Goal: Communication & Community: Answer question/provide support

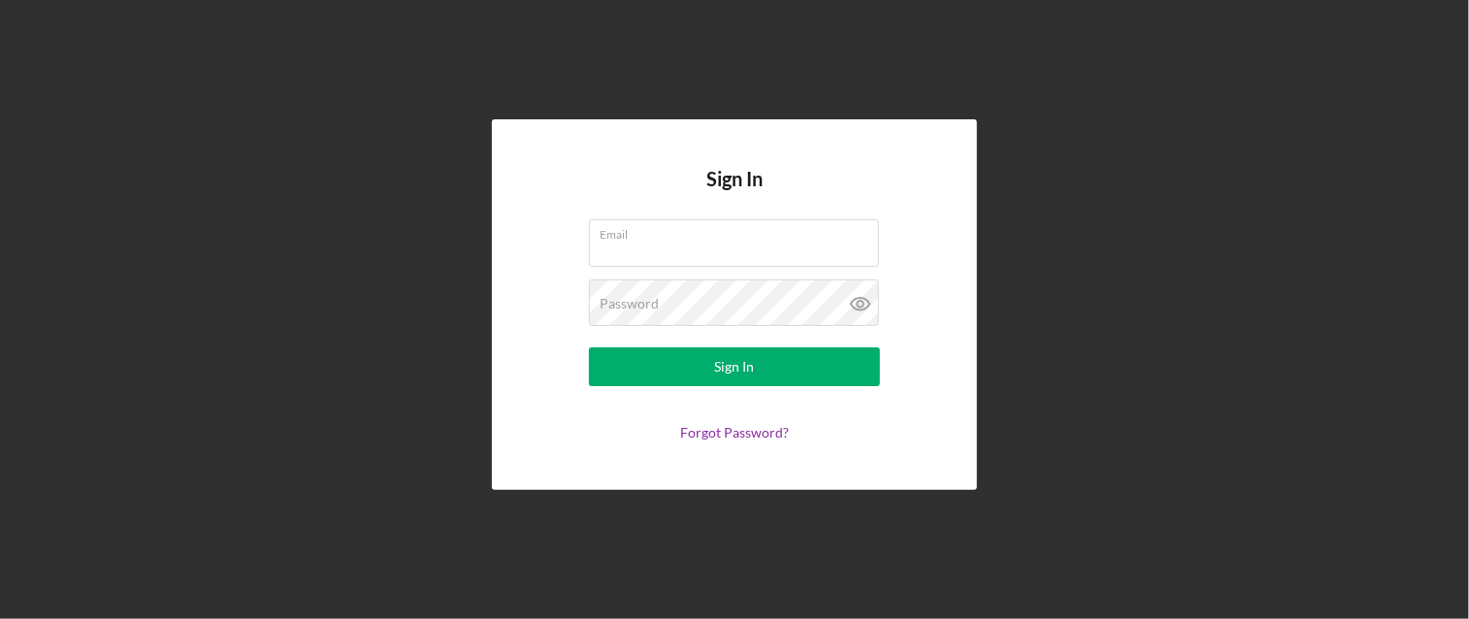
type input "[EMAIL_ADDRESS][DOMAIN_NAME]"
click at [589, 347] on button "Sign In" at bounding box center [734, 366] width 291 height 39
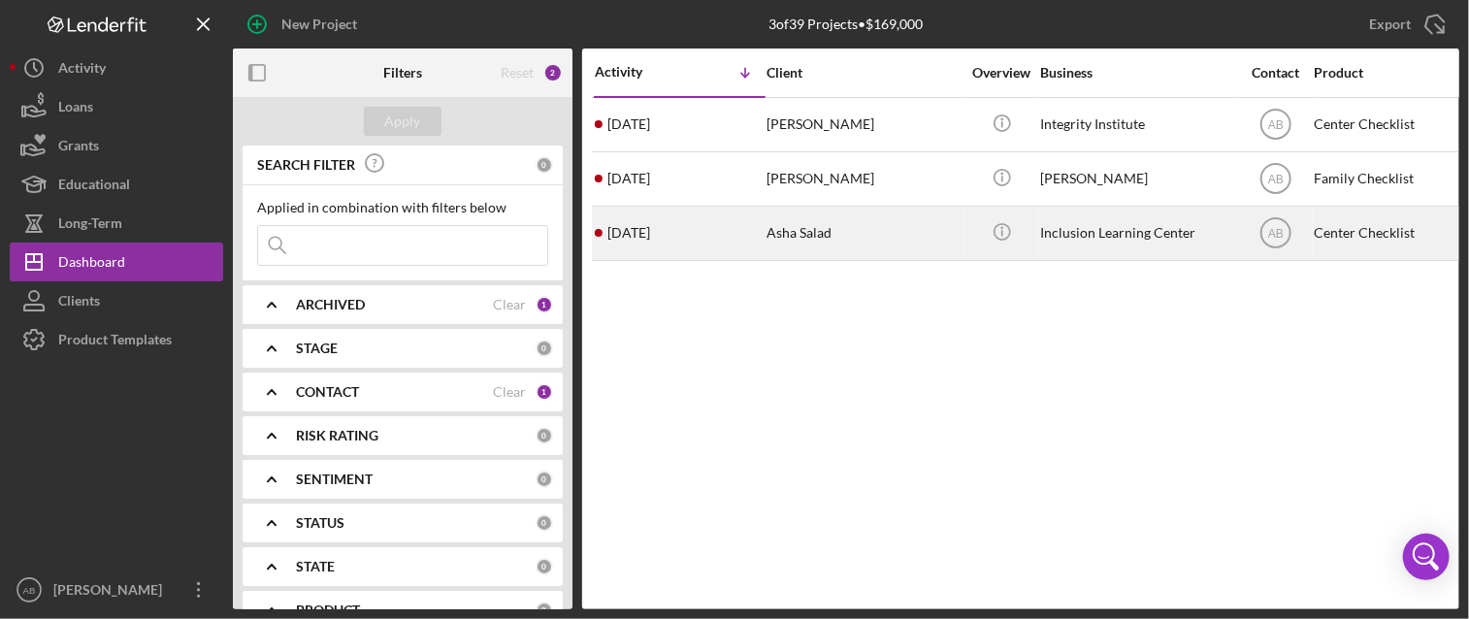
click at [871, 243] on div "Asha Salad" at bounding box center [864, 233] width 194 height 51
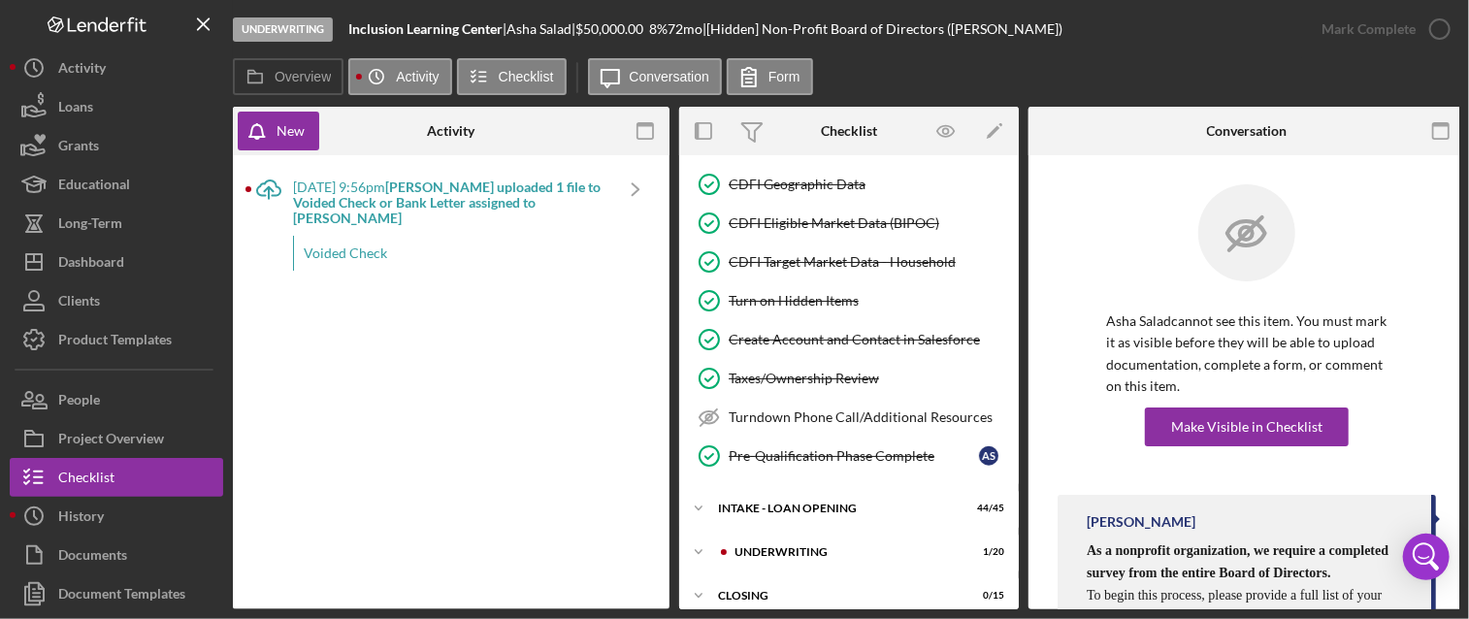
scroll to position [607, 0]
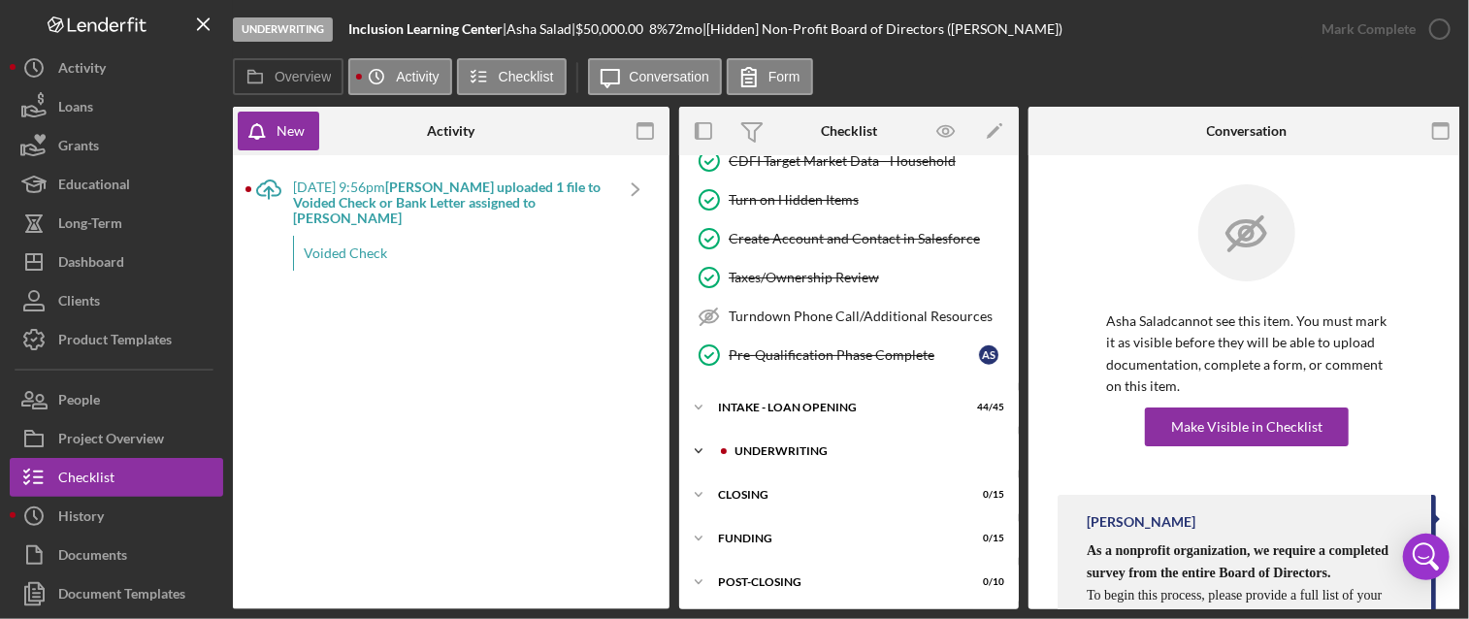
click at [698, 447] on icon "Icon/Expander" at bounding box center [698, 451] width 39 height 39
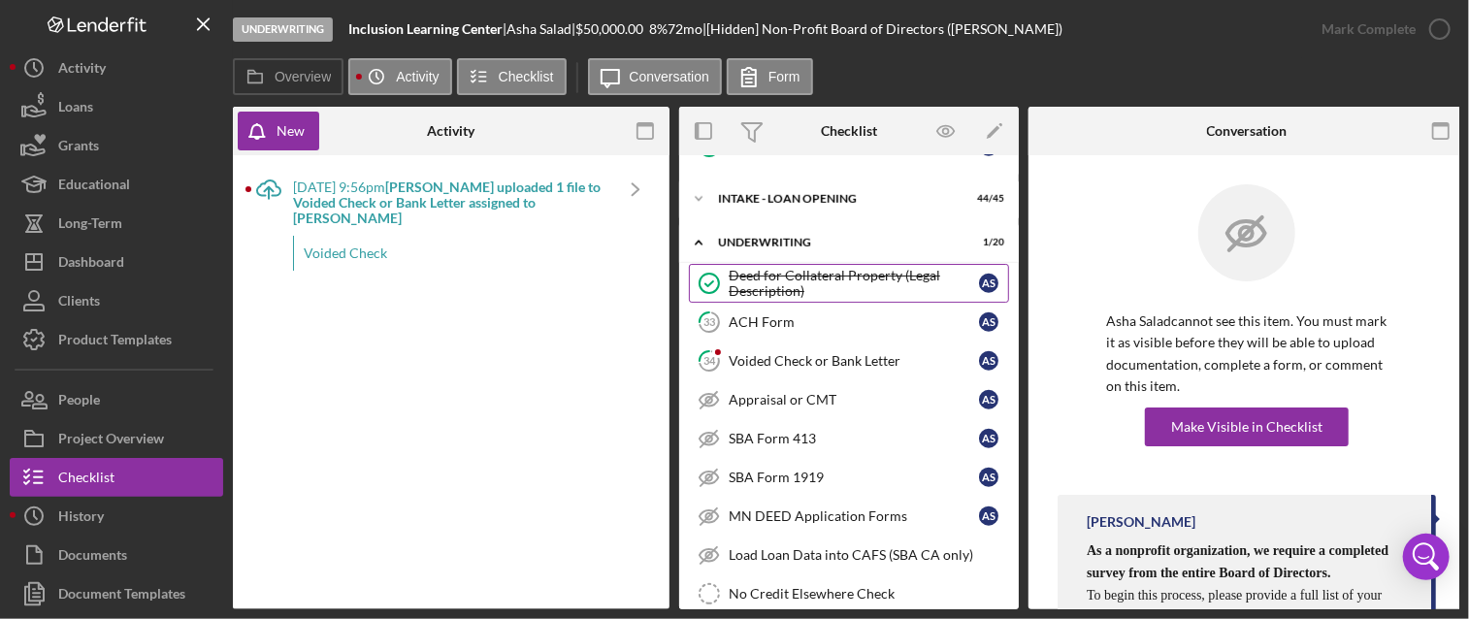
scroll to position [833, 0]
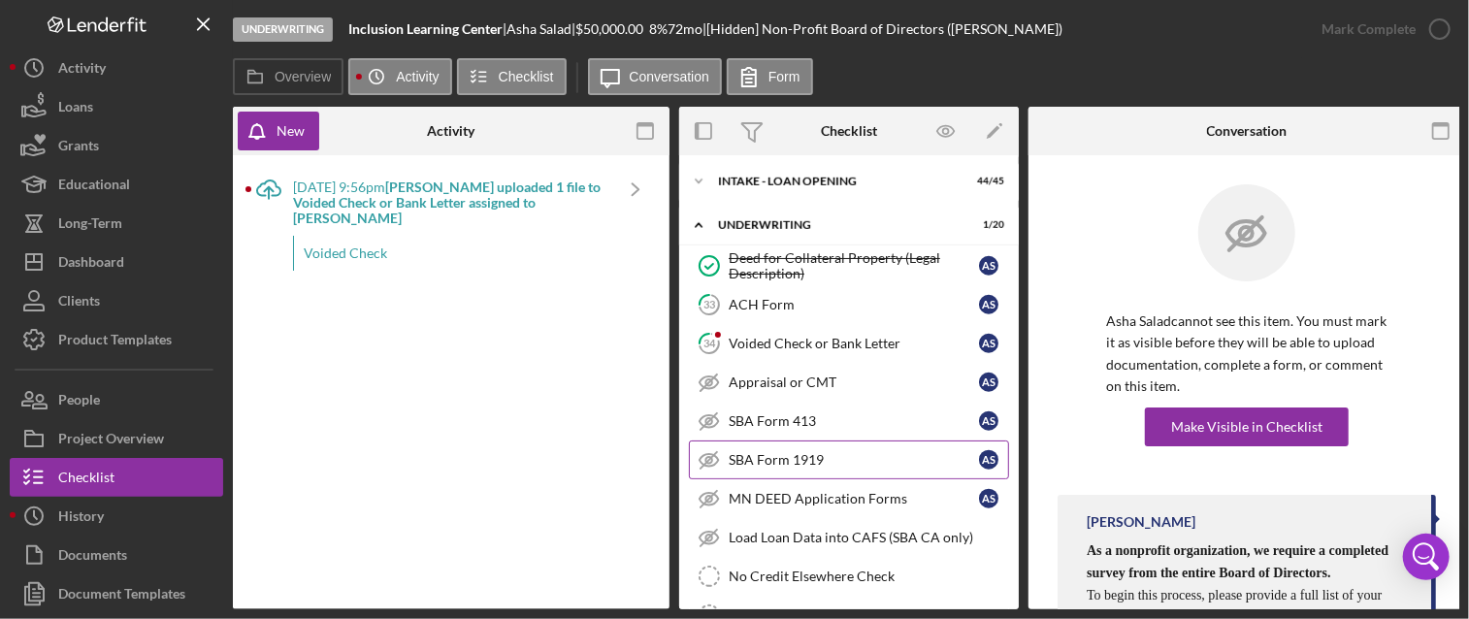
click at [937, 452] on div "SBA Form 1919" at bounding box center [854, 460] width 250 height 16
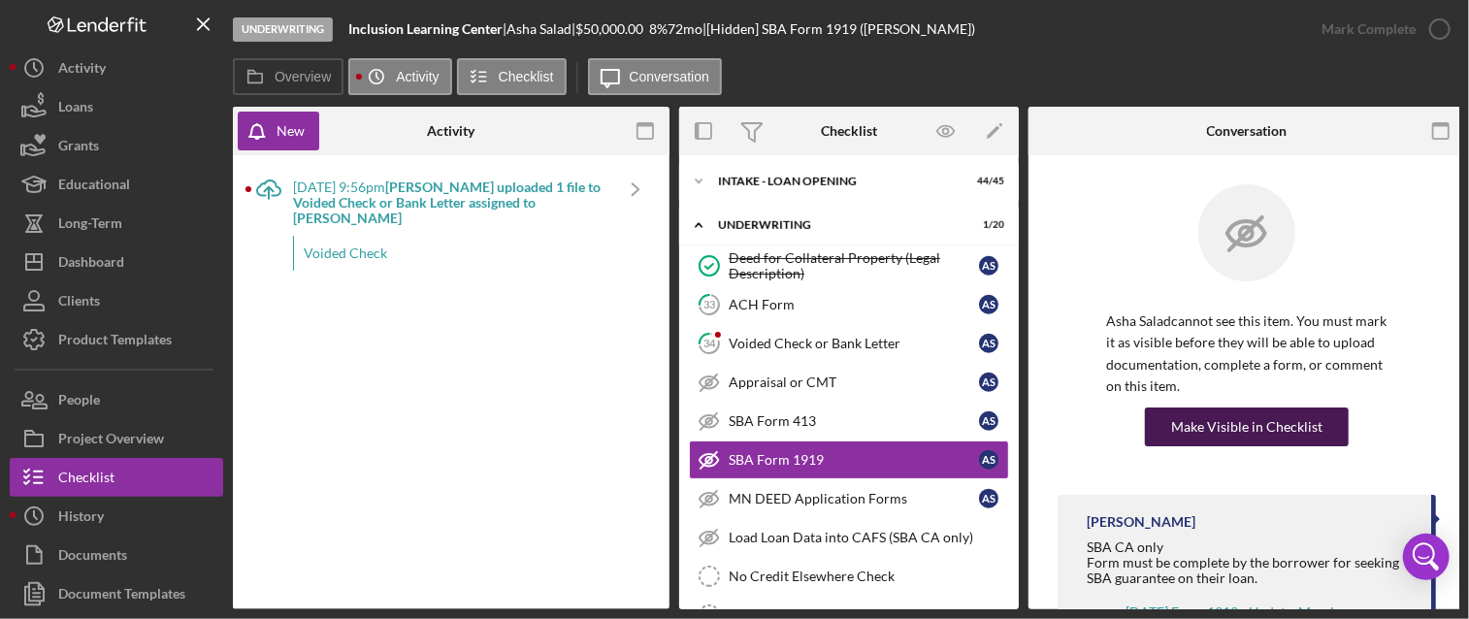
click at [1243, 424] on div "Make Visible in Checklist" at bounding box center [1246, 427] width 151 height 39
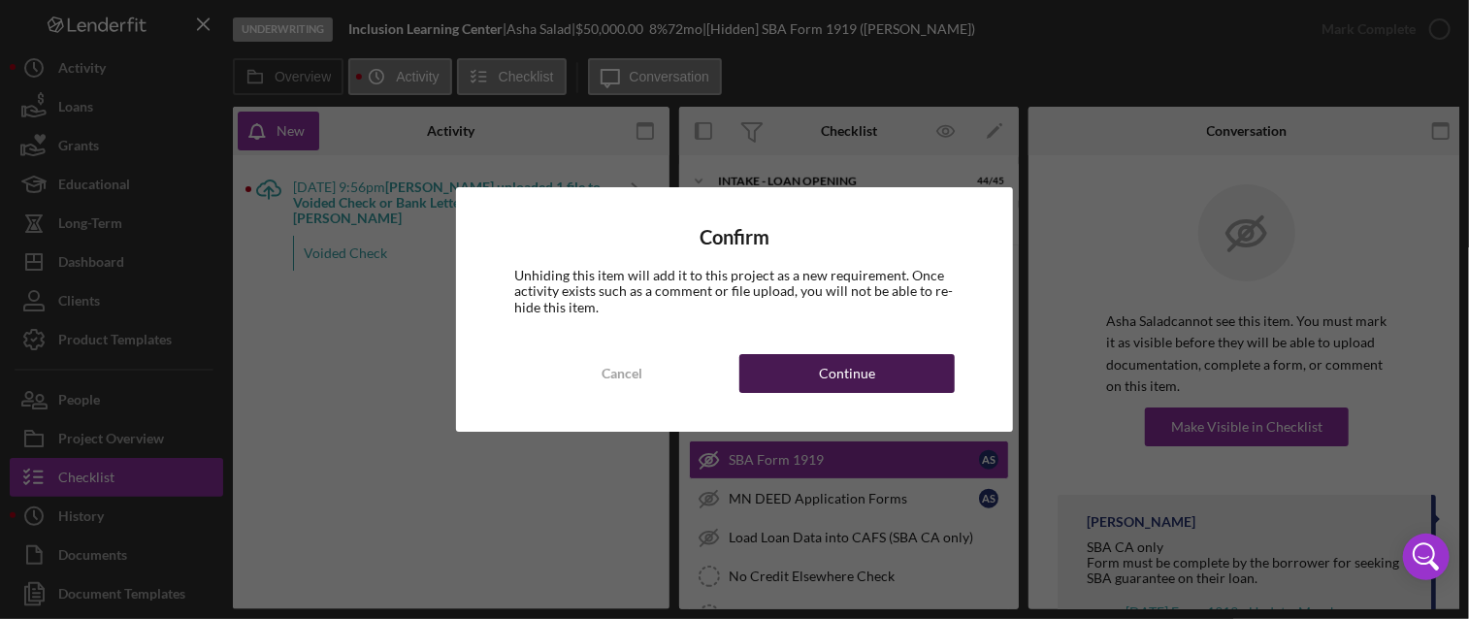
click at [865, 366] on div "Continue" at bounding box center [847, 373] width 56 height 39
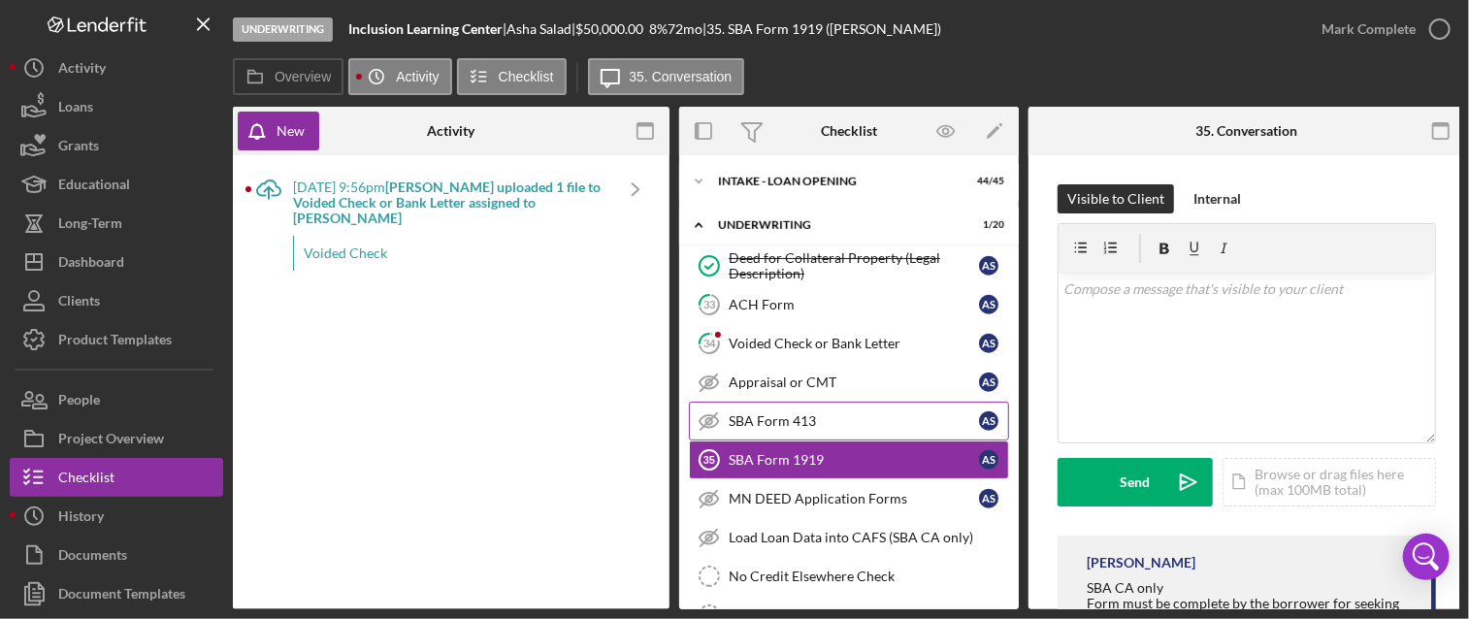
click at [911, 413] on div "SBA Form 413" at bounding box center [854, 421] width 250 height 16
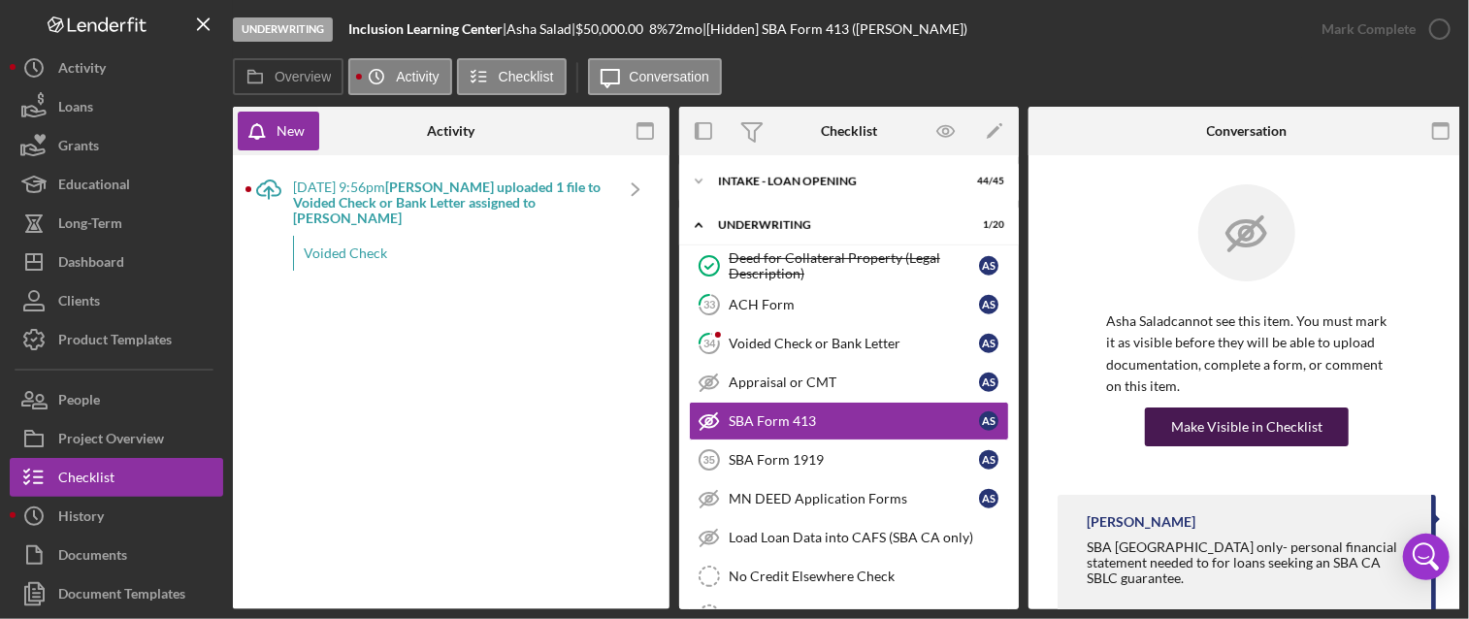
drag, startPoint x: 1164, startPoint y: 420, endPoint x: 1237, endPoint y: 428, distance: 74.2
click at [1237, 428] on div "Make Visible in Checklist" at bounding box center [1246, 427] width 151 height 39
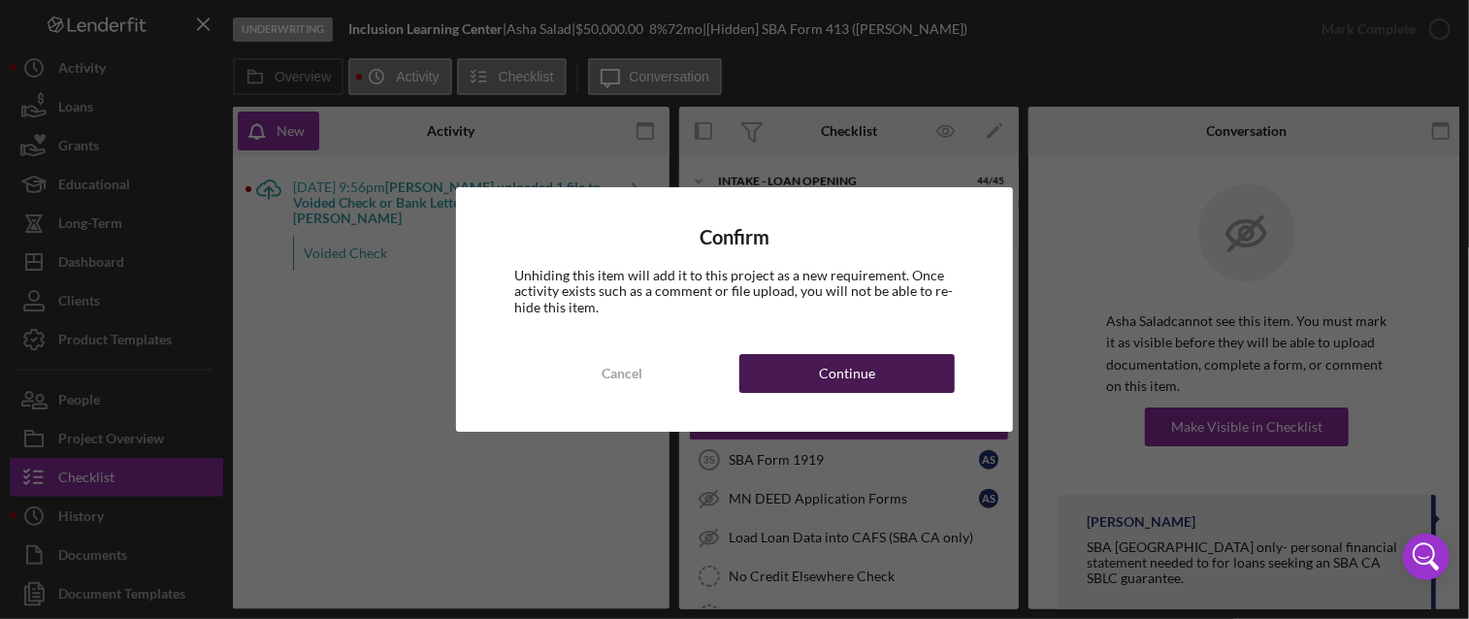
click at [817, 366] on button "Continue" at bounding box center [846, 373] width 215 height 39
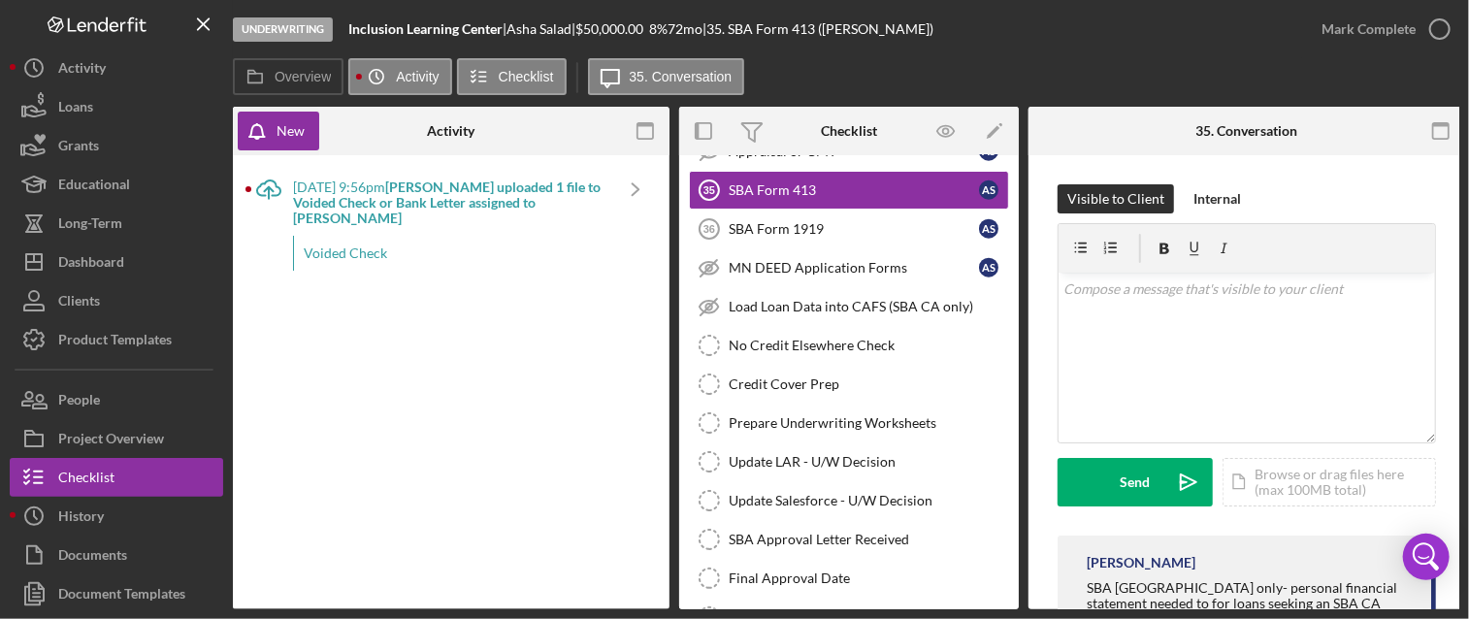
scroll to position [1056, 0]
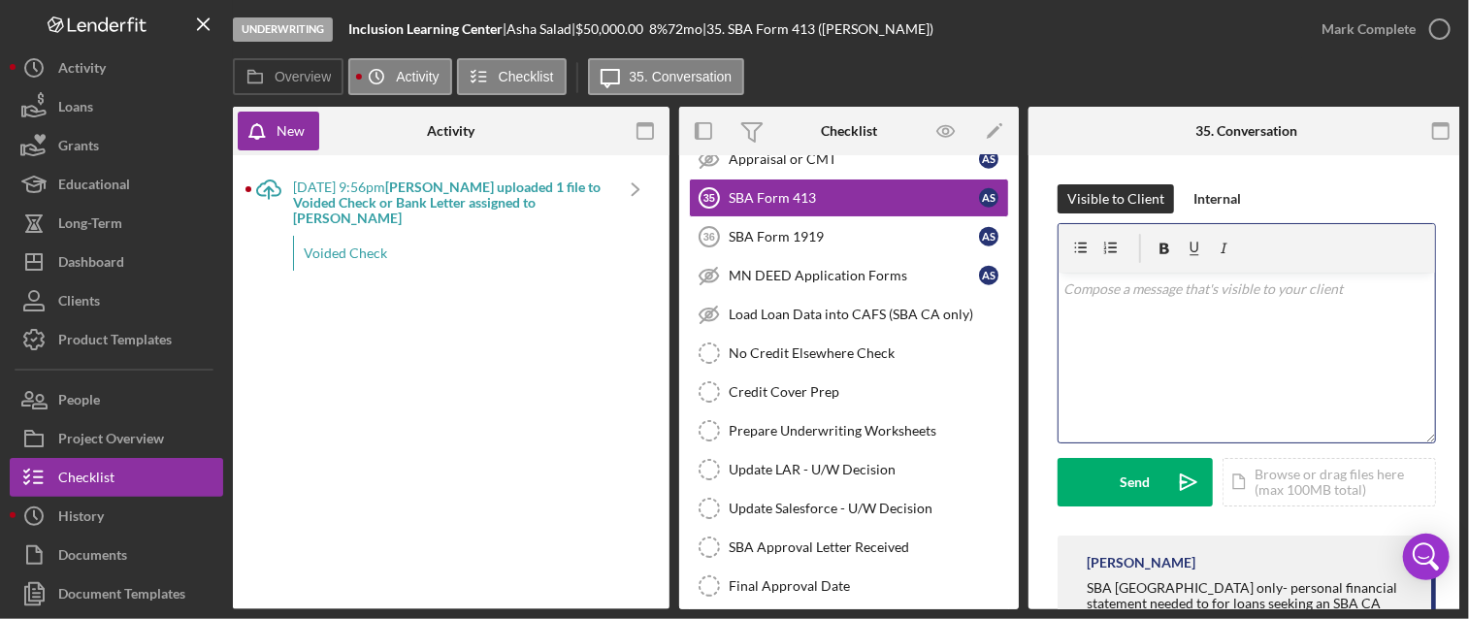
click at [1095, 299] on p at bounding box center [1248, 289] width 366 height 21
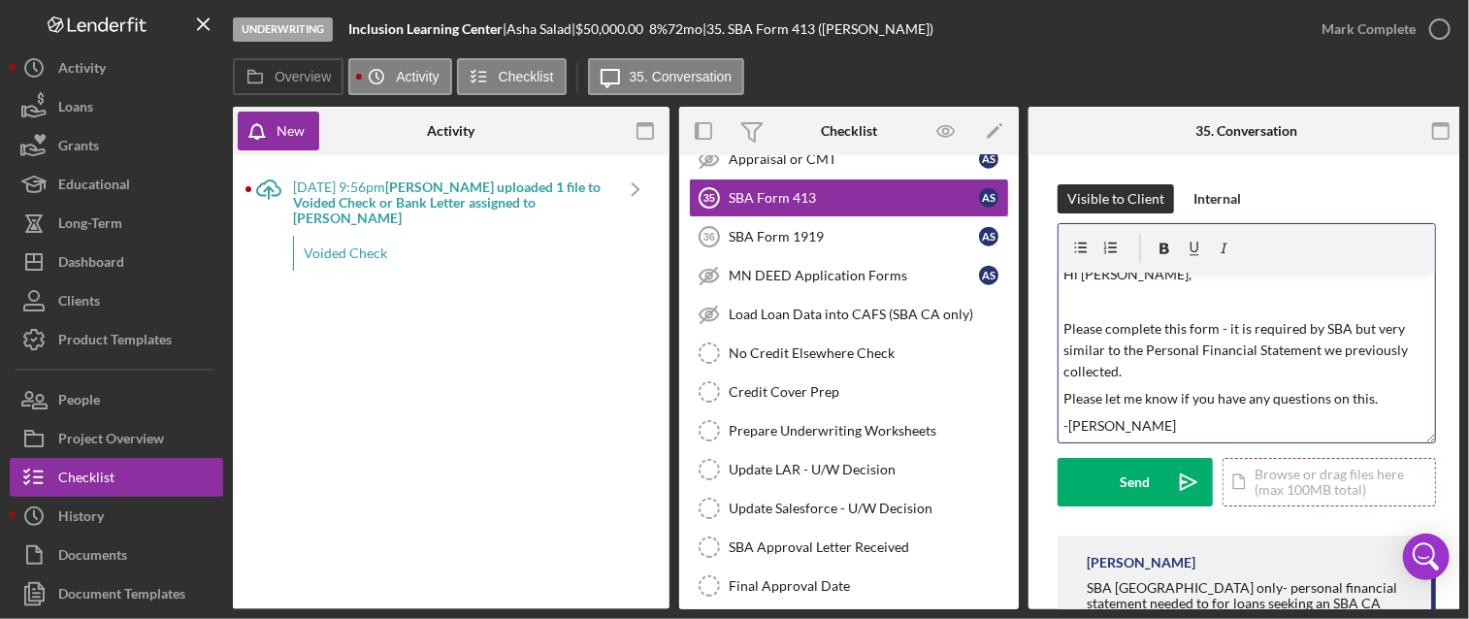
scroll to position [167, 0]
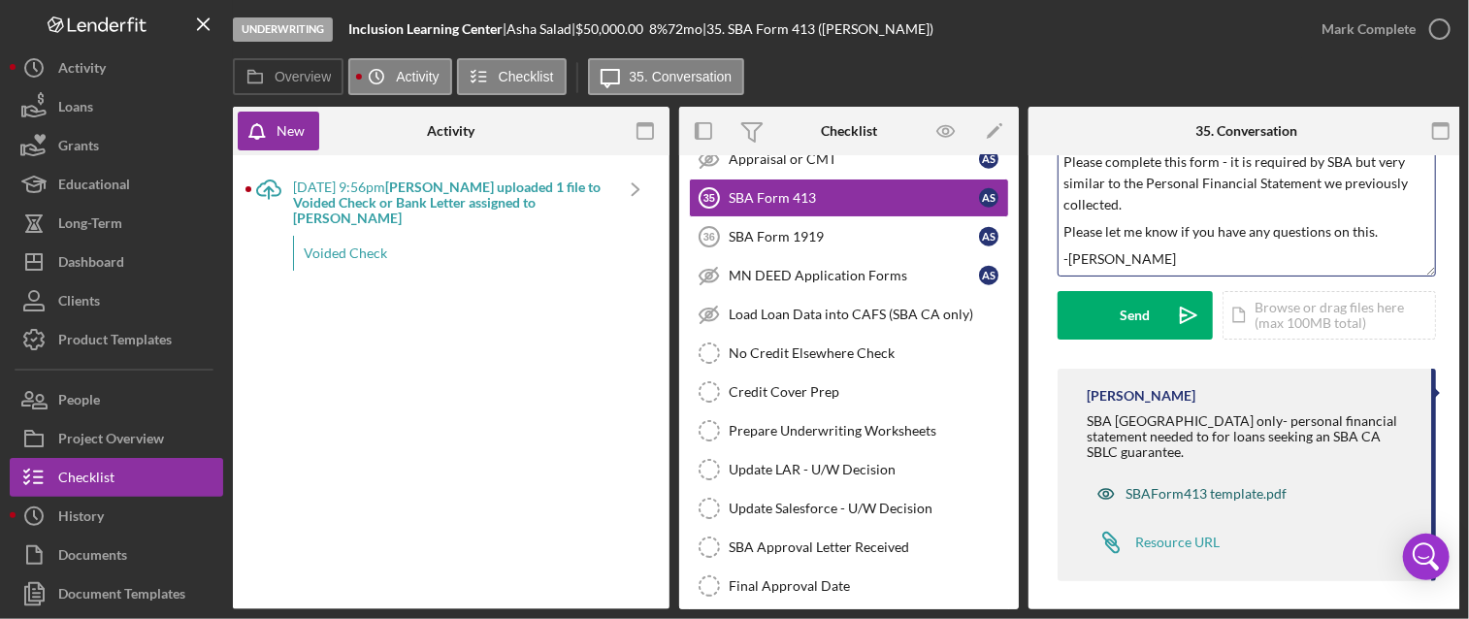
click at [1219, 486] on div "SBAForm413 template.pdf" at bounding box center [1206, 494] width 161 height 16
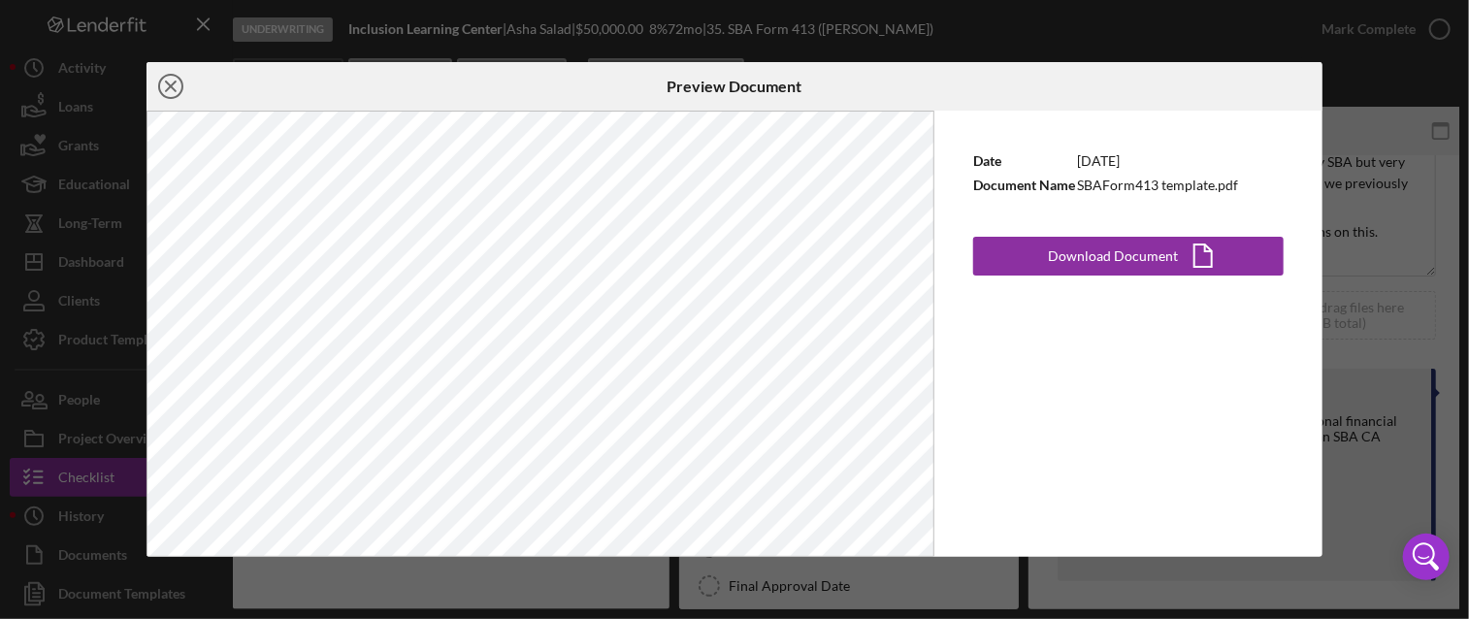
click at [181, 90] on icon "Icon/Close" at bounding box center [171, 86] width 49 height 49
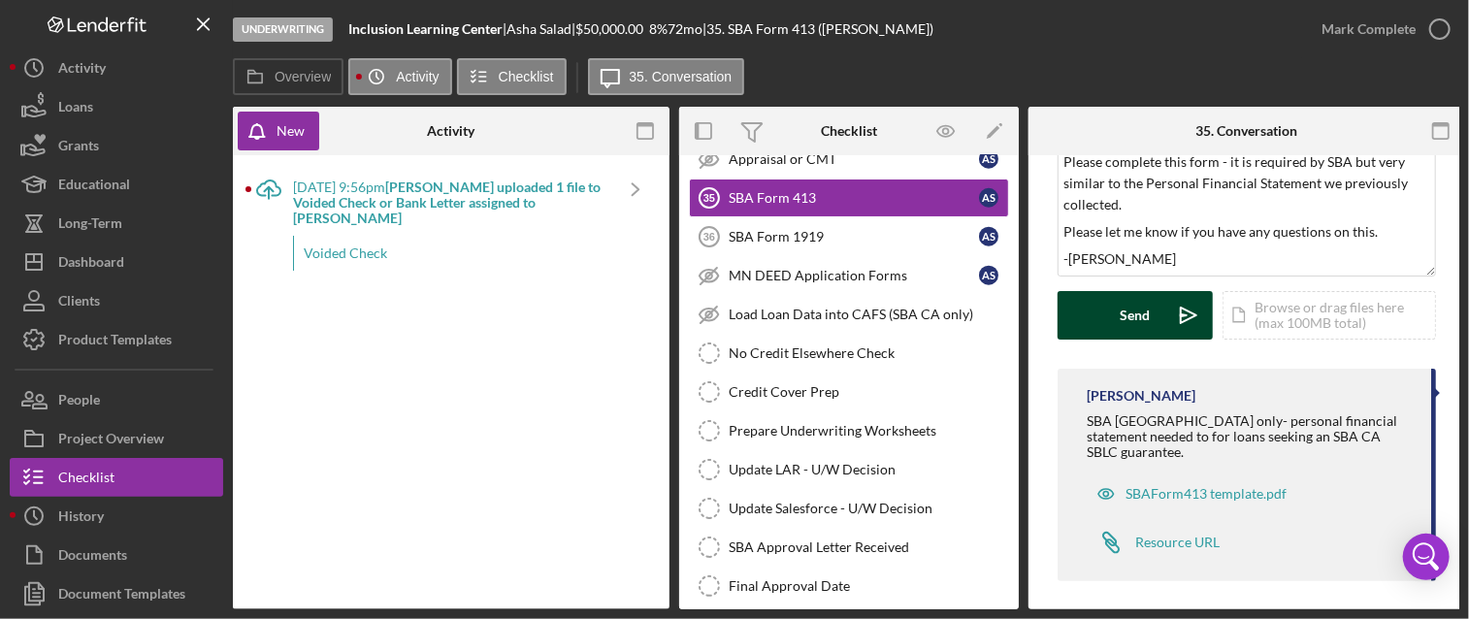
click at [1114, 300] on button "Send Icon/icon-invite-send" at bounding box center [1135, 315] width 155 height 49
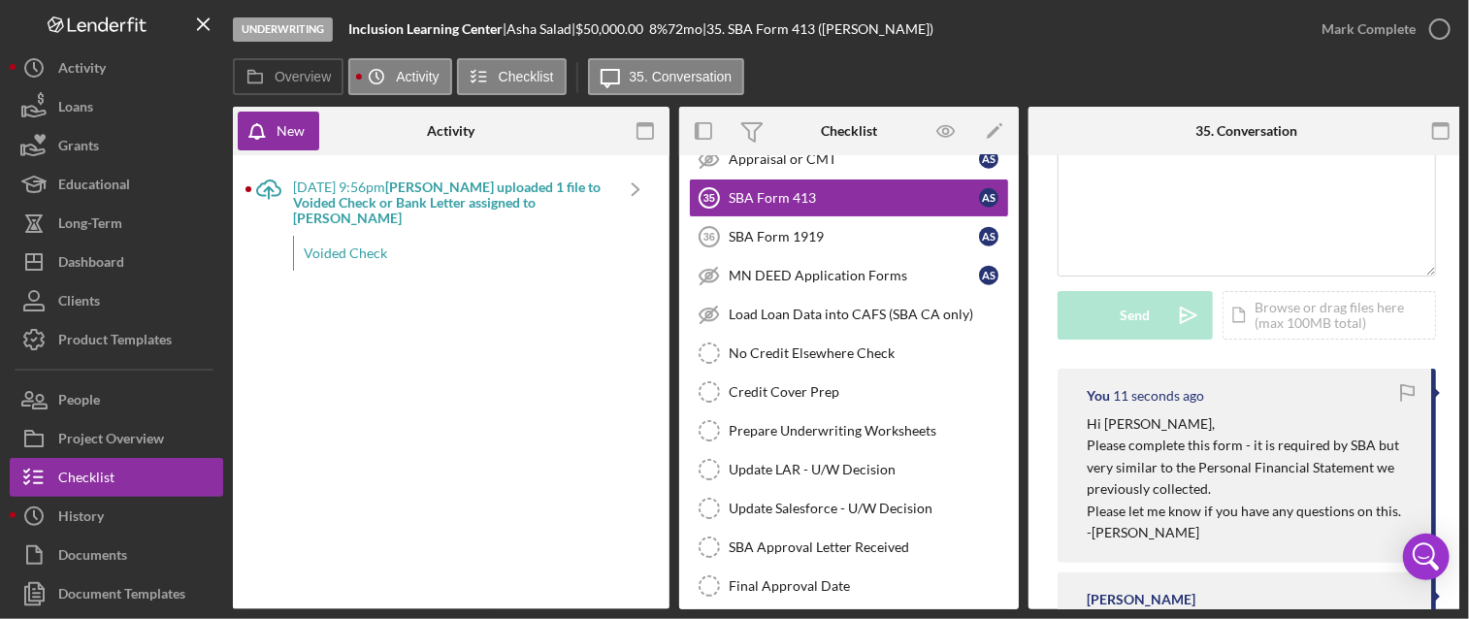
click at [1153, 523] on p "-[PERSON_NAME]" at bounding box center [1249, 532] width 325 height 21
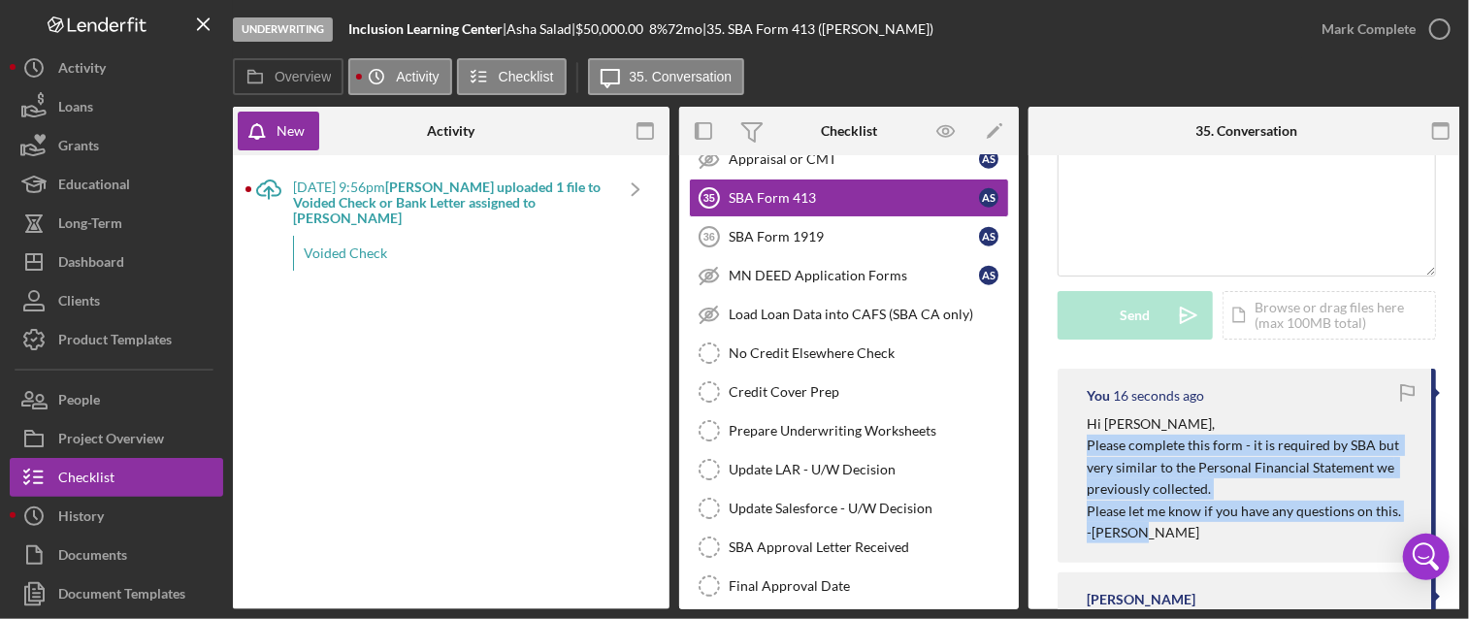
drag, startPoint x: 1079, startPoint y: 442, endPoint x: 1246, endPoint y: 552, distance: 200.3
click at [1246, 552] on div "You 16 seconds ago Hi [PERSON_NAME], Please complete this form - it is required…" at bounding box center [1247, 466] width 378 height 194
drag, startPoint x: 1246, startPoint y: 552, endPoint x: 1211, endPoint y: 513, distance: 52.2
copy div "Please complete this form - it is required by SBA but very similar to the Perso…"
click at [839, 217] on link "SBA Form 1919 36 SBA Form 1919 A S" at bounding box center [849, 236] width 320 height 39
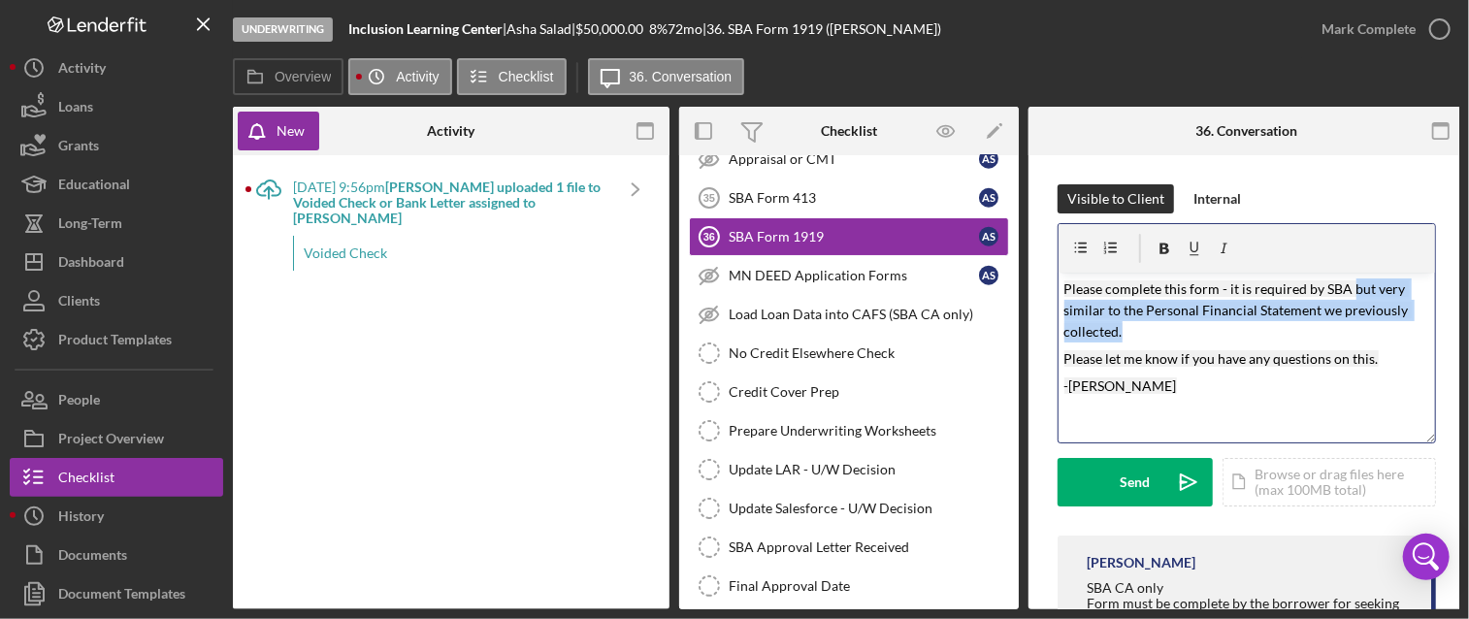
drag, startPoint x: 1351, startPoint y: 288, endPoint x: 1384, endPoint y: 330, distance: 53.2
click at [1384, 330] on p "Please complete this form - it is required by SBA but very similar to the Perso…" at bounding box center [1248, 311] width 366 height 65
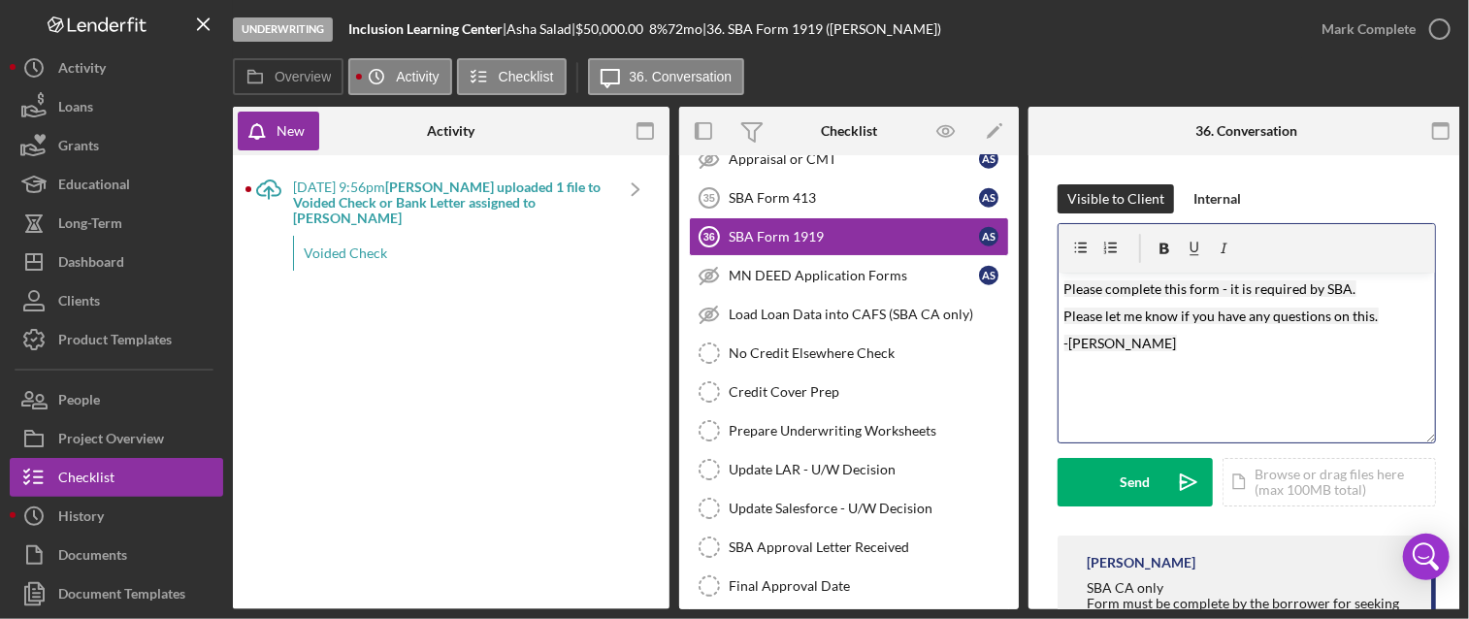
click at [1384, 322] on p "Please let me know if you have any questions on this." at bounding box center [1248, 316] width 366 height 21
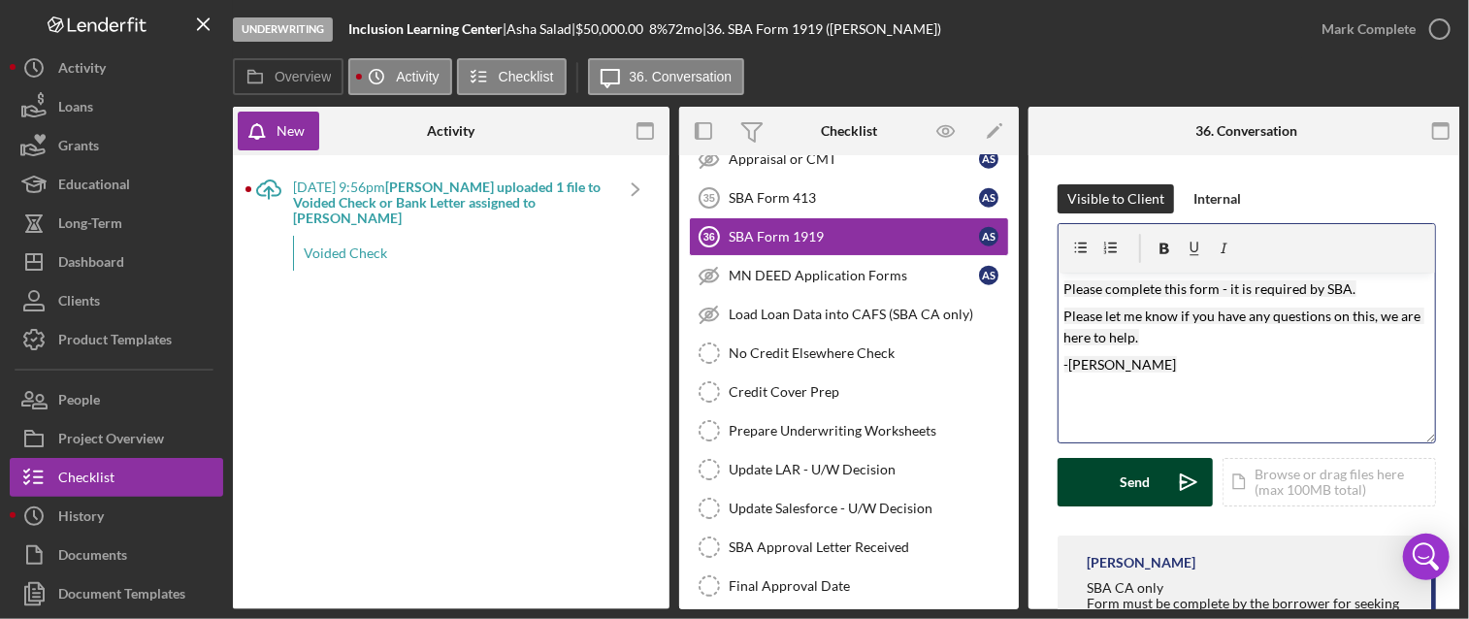
click at [1132, 486] on div "Send" at bounding box center [1136, 482] width 30 height 49
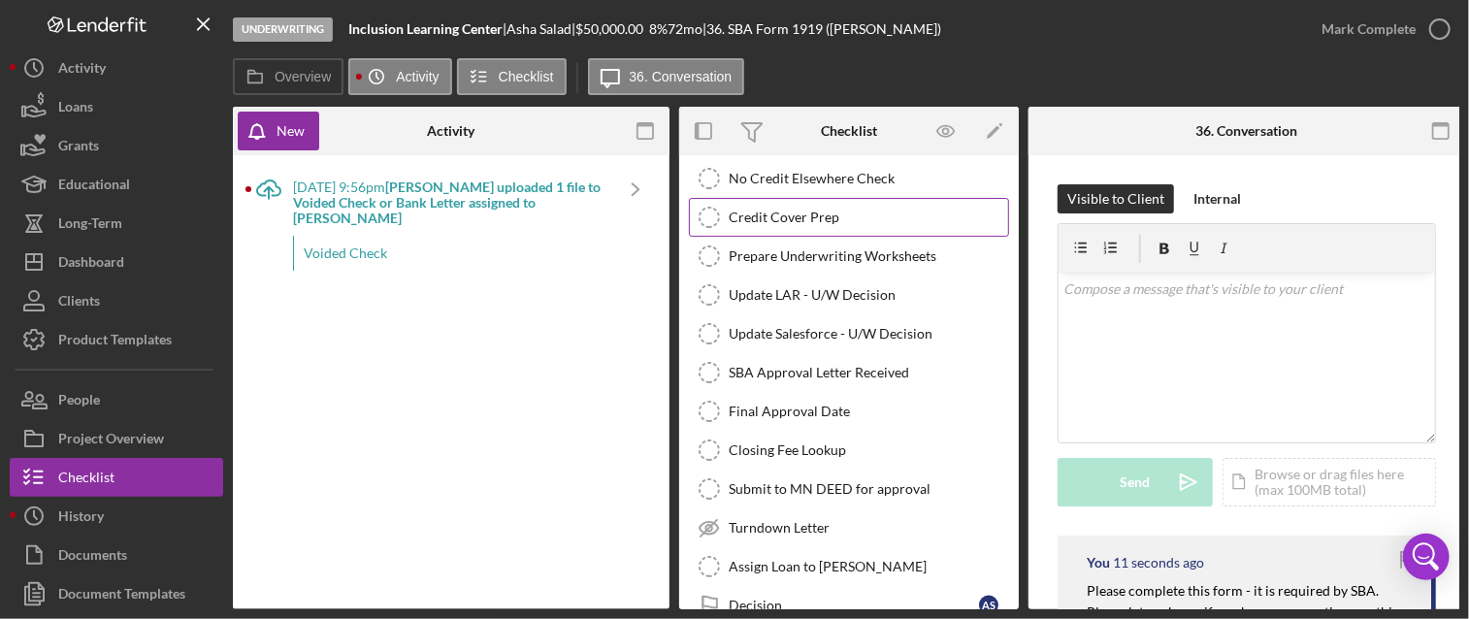
scroll to position [1386, 0]
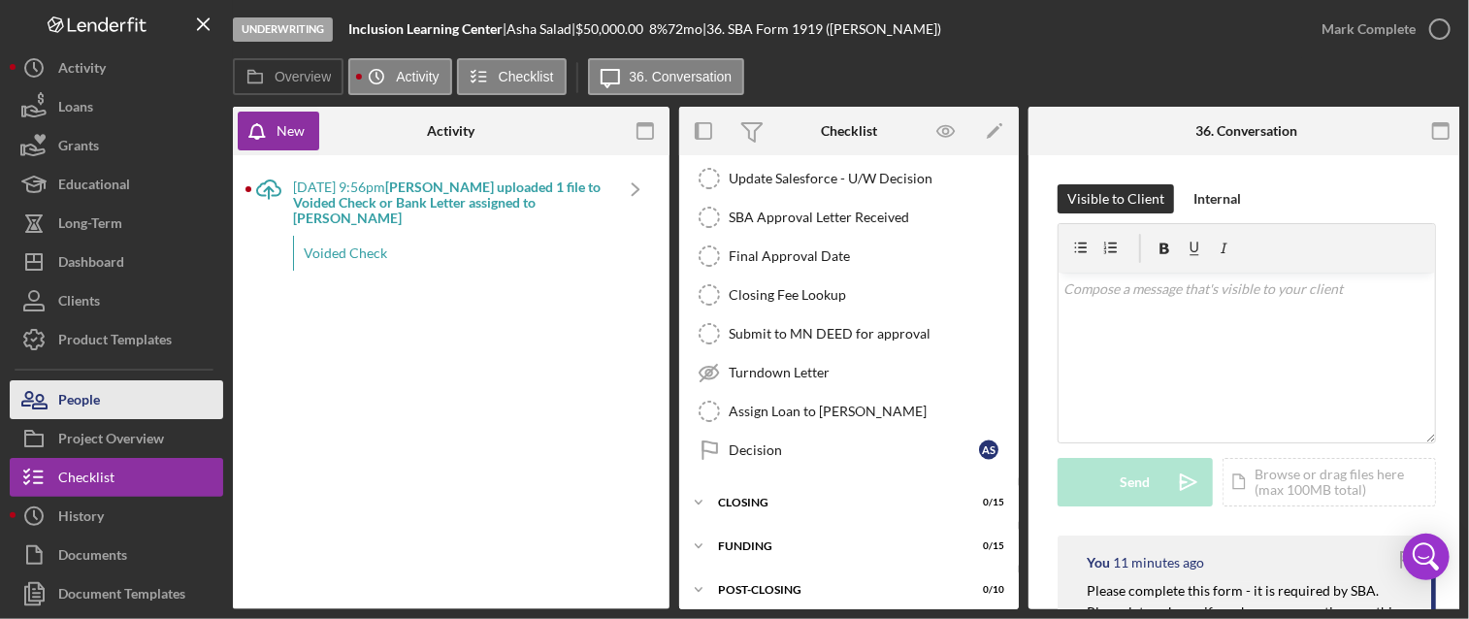
click at [92, 411] on div "People" at bounding box center [79, 402] width 42 height 44
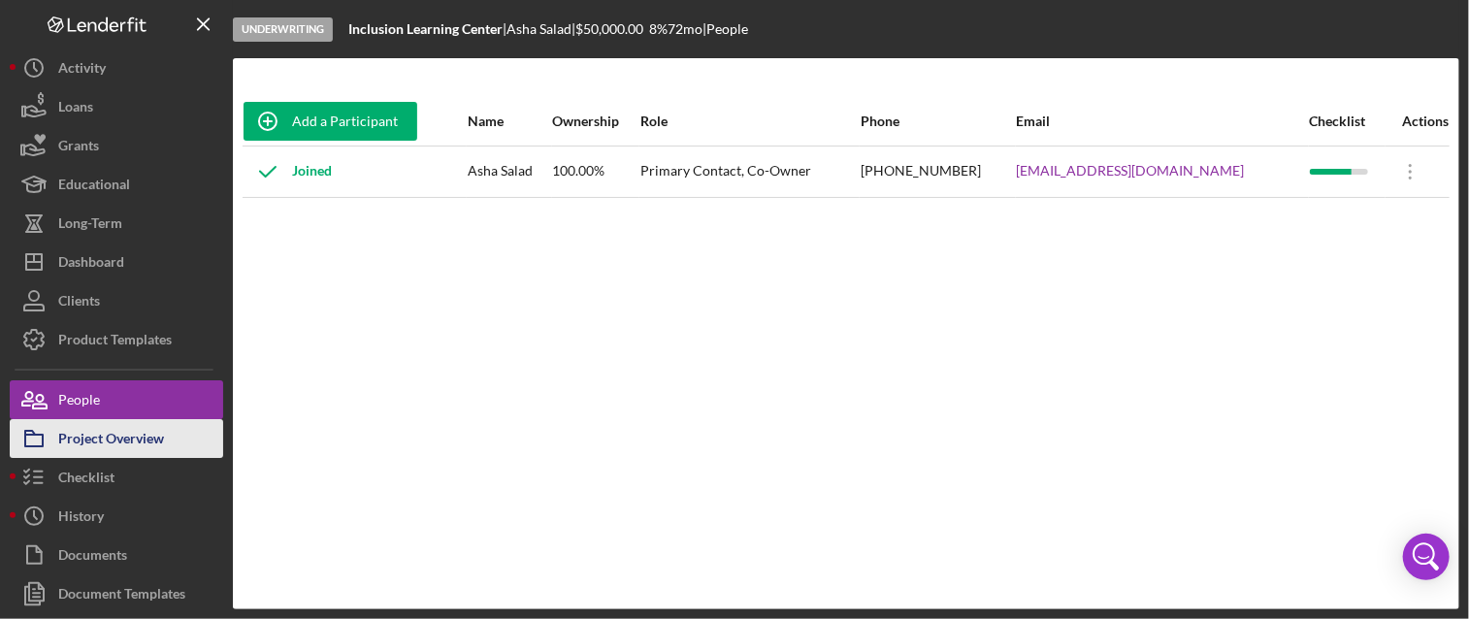
click at [137, 432] on div "Project Overview" at bounding box center [111, 441] width 106 height 44
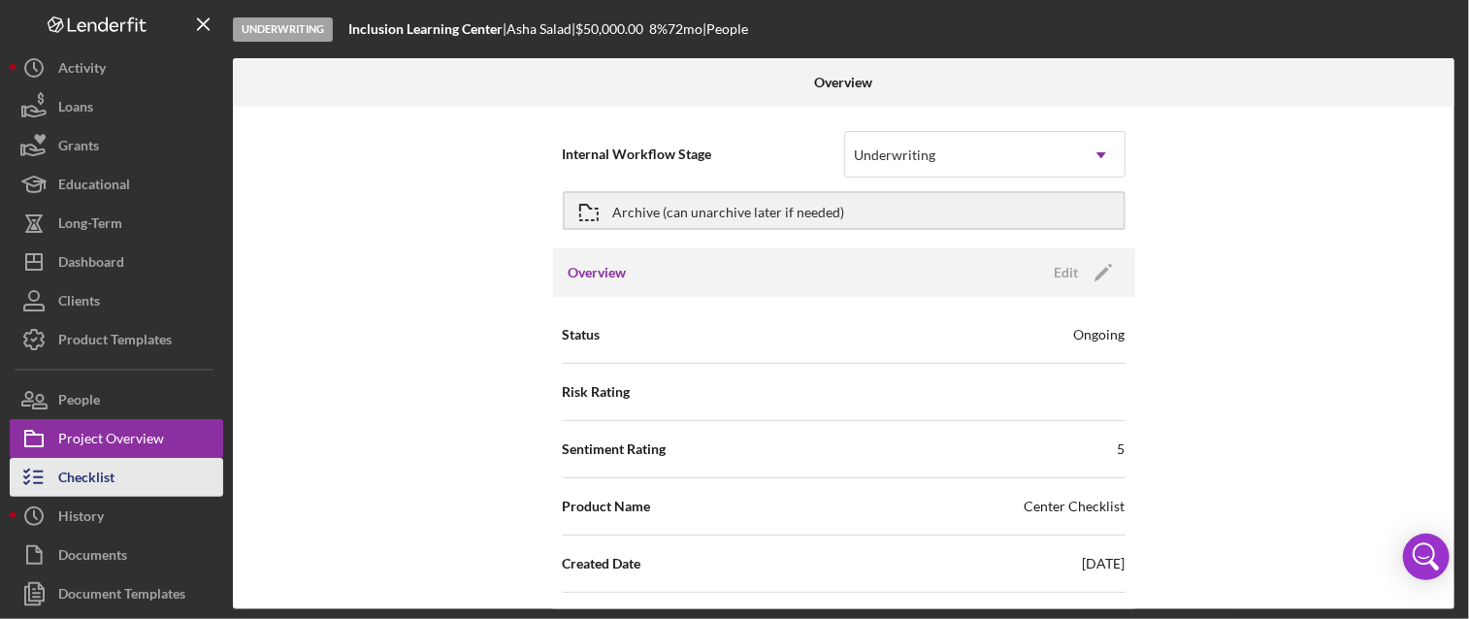
click at [116, 475] on button "Checklist" at bounding box center [117, 477] width 214 height 39
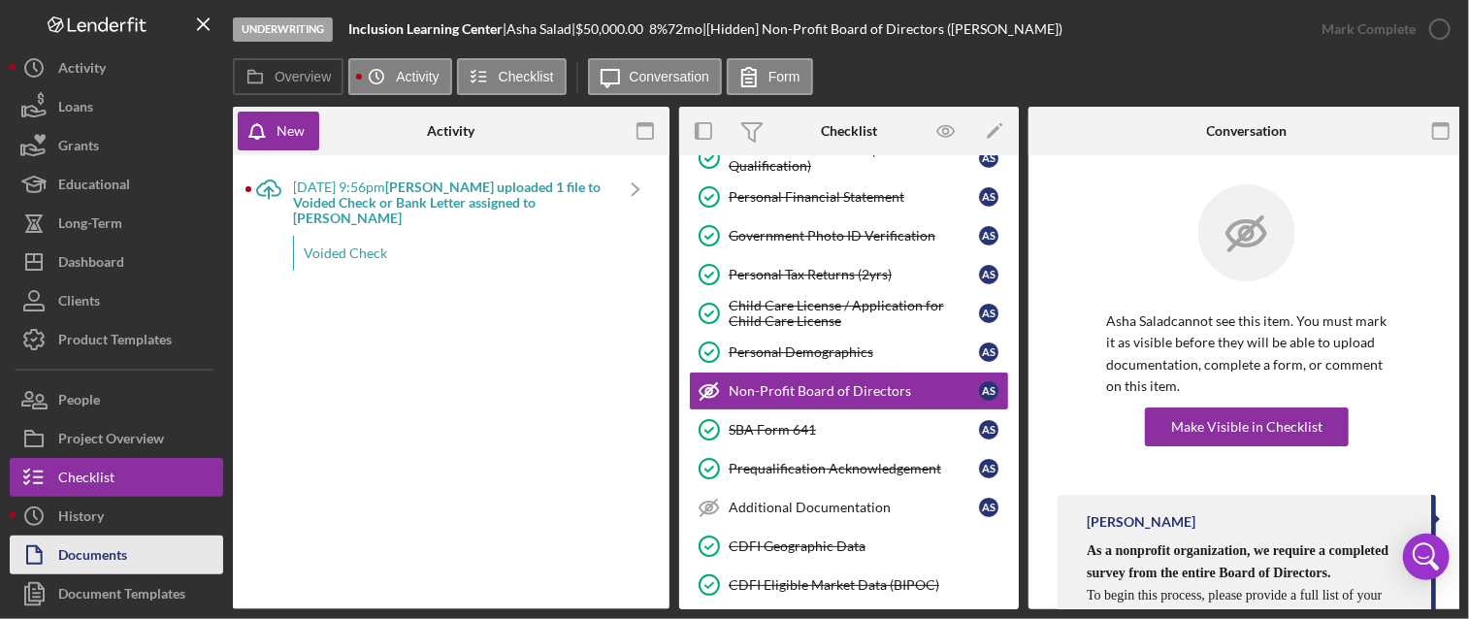
scroll to position [148, 0]
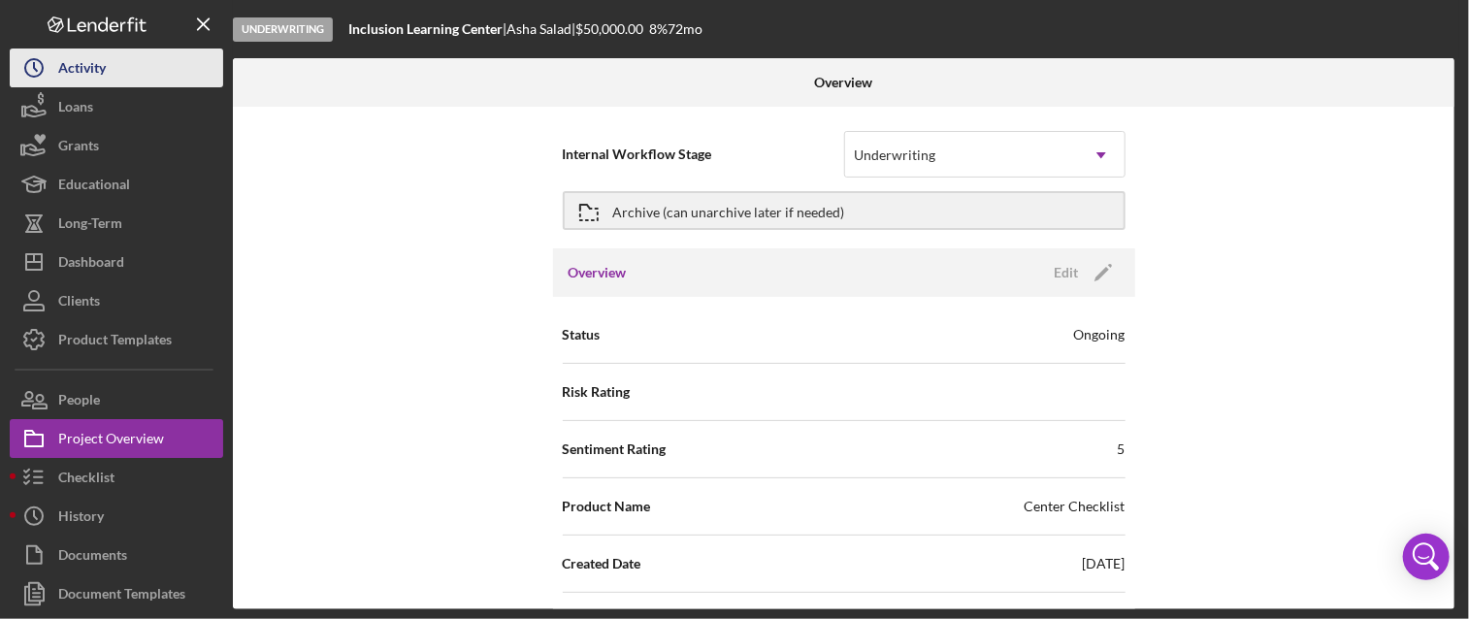
click at [68, 61] on div "Activity" at bounding box center [82, 71] width 48 height 44
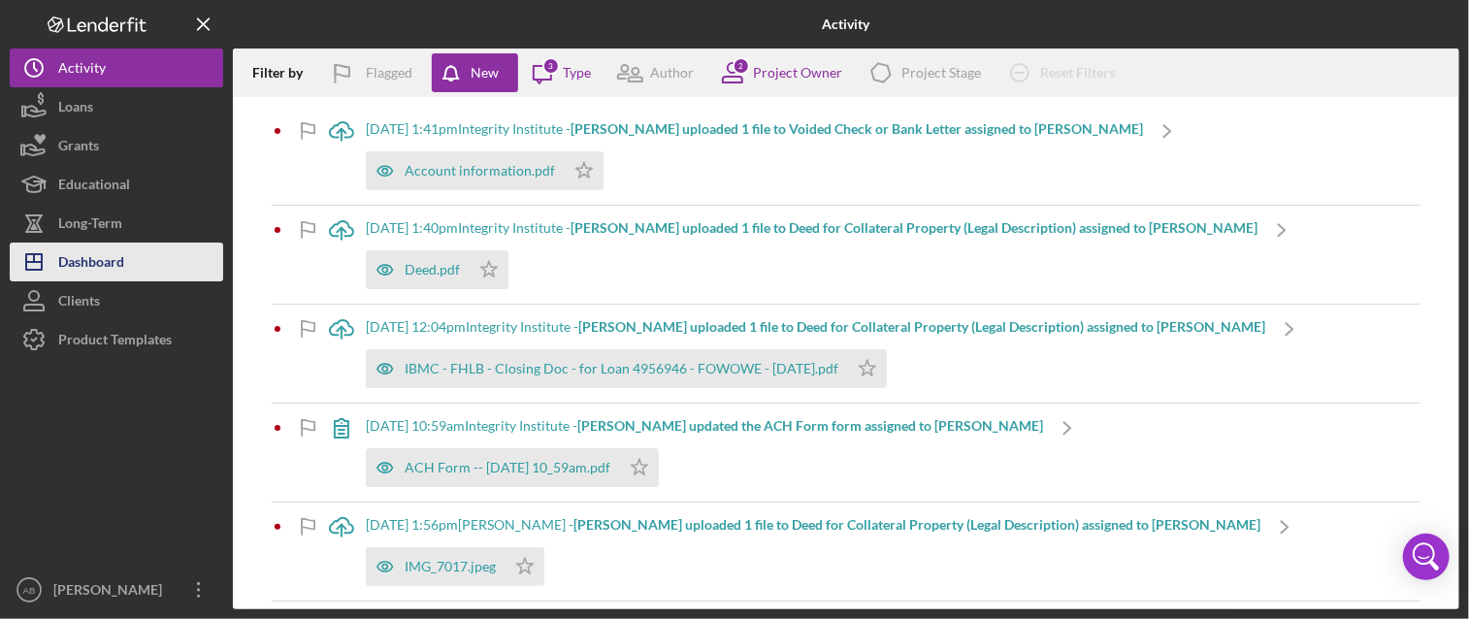
click at [82, 256] on div "Dashboard" at bounding box center [91, 265] width 66 height 44
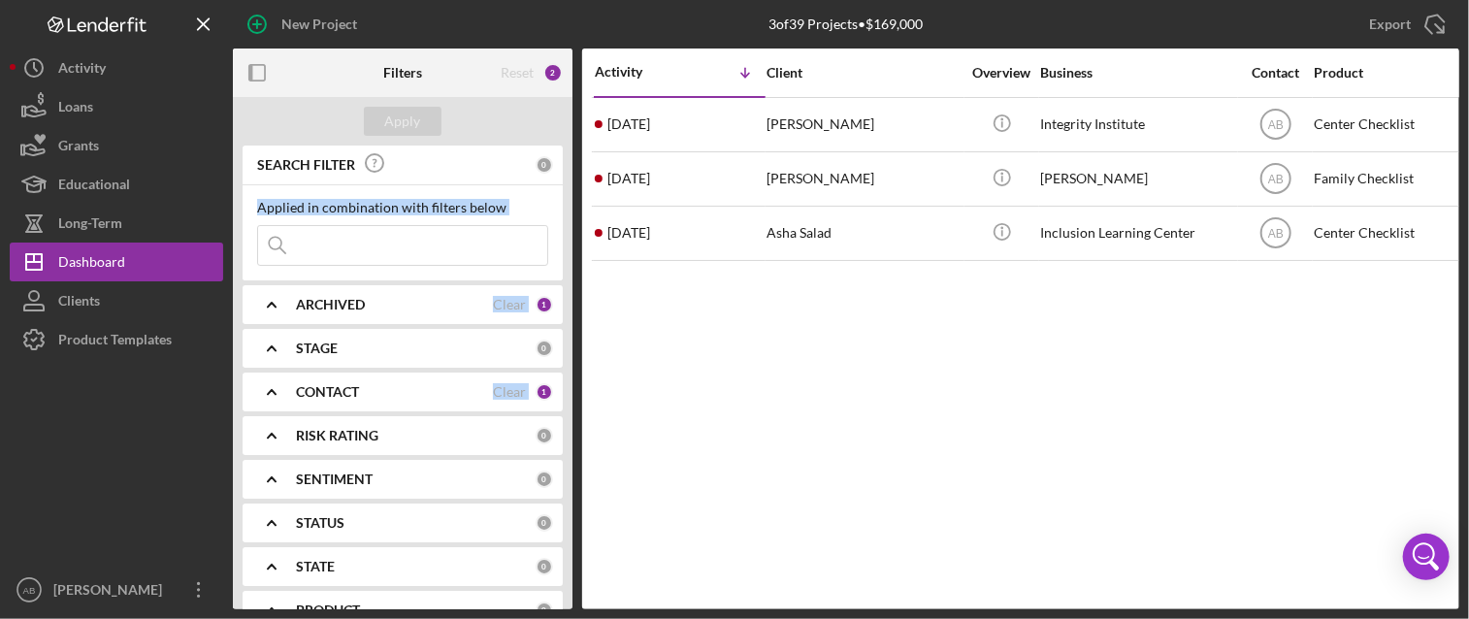
drag, startPoint x: 462, startPoint y: 150, endPoint x: 633, endPoint y: 73, distance: 187.6
click at [633, 73] on div "Filters Reset 2 Apply SEARCH FILTER 0 Applied in combination with filters below…" at bounding box center [846, 329] width 1227 height 561
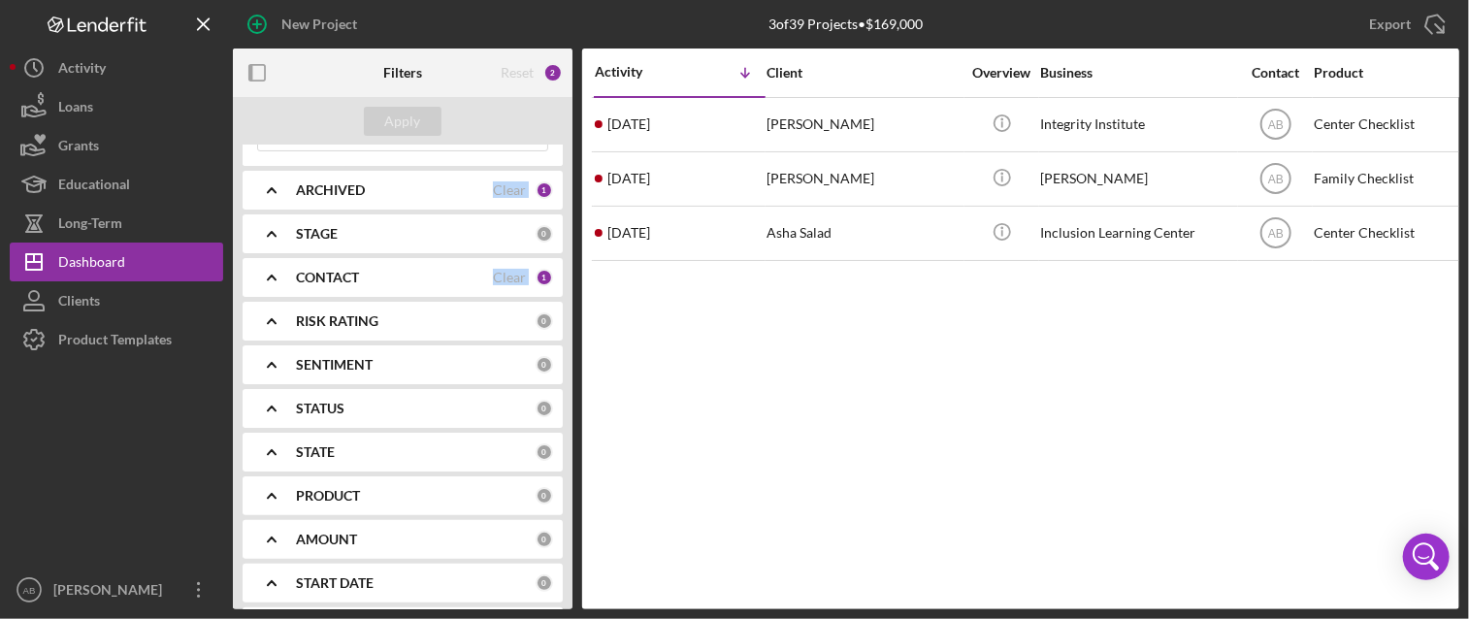
scroll to position [340, 0]
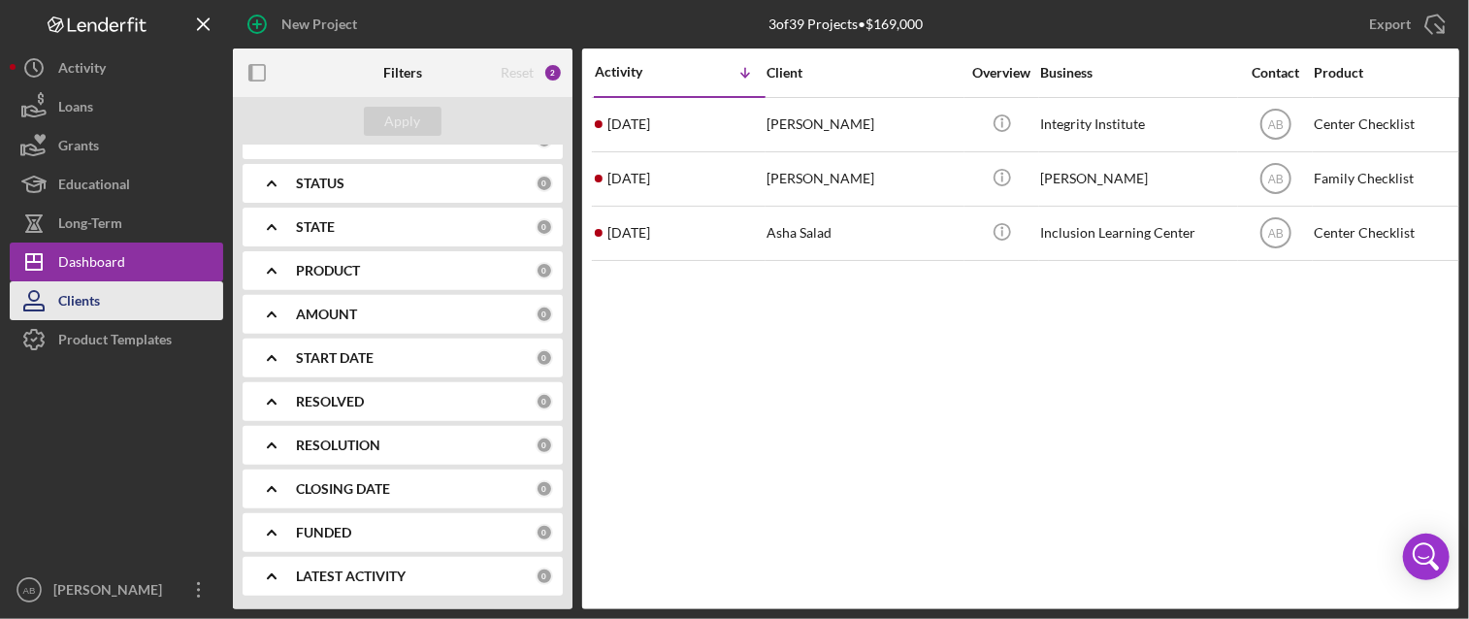
click at [81, 304] on div "Clients" at bounding box center [79, 303] width 42 height 44
